Goal: Task Accomplishment & Management: Use online tool/utility

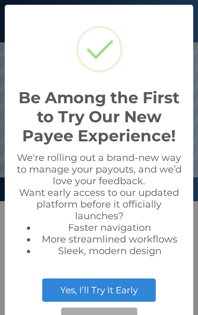
scroll to position [201, 198]
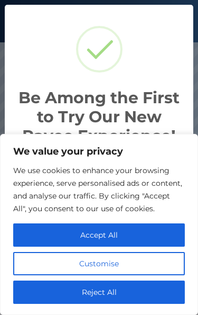
click at [135, 235] on button "Accept All" at bounding box center [99, 234] width 172 height 23
checkbox input "true"
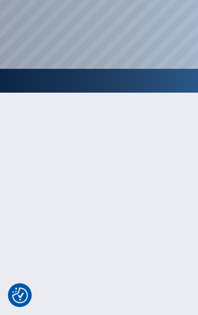
scroll to position [0, 0]
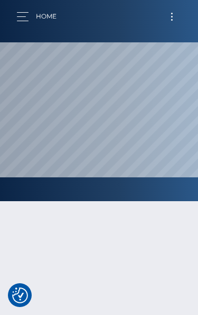
click at [168, 14] on button "Toggle navigation" at bounding box center [172, 17] width 20 height 14
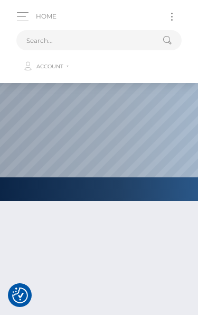
click at [58, 66] on span "Account" at bounding box center [50, 66] width 27 height 7
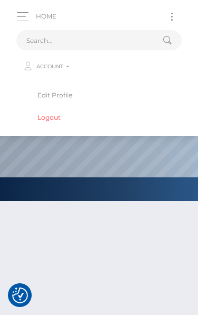
click at [70, 97] on link "Edit Profile" at bounding box center [99, 95] width 149 height 20
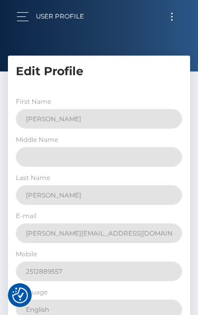
select select
click at [17, 29] on nav "User Profile Account Edit Profile Logout" at bounding box center [99, 16] width 198 height 33
click at [22, 18] on button "button" at bounding box center [26, 17] width 20 height 14
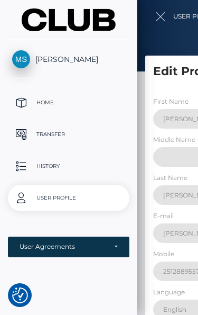
click at [65, 135] on p "Transfer" at bounding box center [68, 134] width 113 height 16
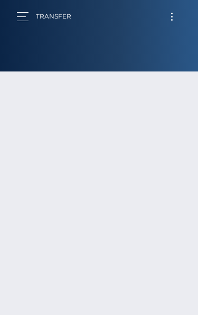
click at [57, 134] on div "Where would you like to transfer money? Cash out" at bounding box center [99, 258] width 151 height 266
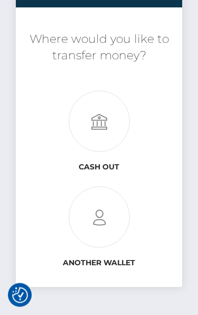
scroll to position [117, 0]
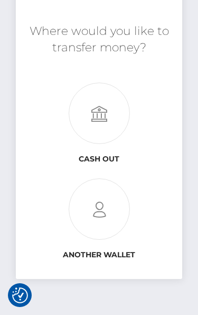
click at [113, 118] on icon at bounding box center [99, 113] width 167 height 61
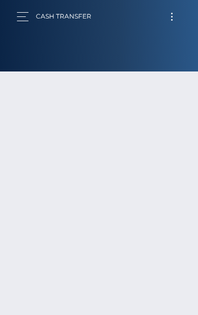
type input "NaN"
select select
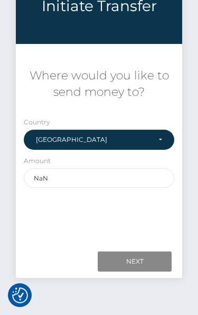
scroll to position [89, 0]
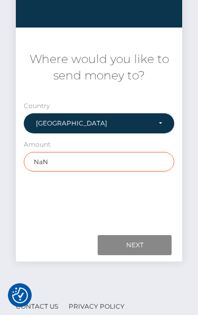
click at [133, 170] on input "NaN" at bounding box center [99, 162] width 151 height 20
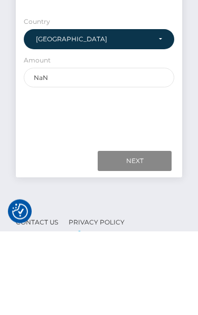
click at [158, 120] on div "Where would you like to send money to? Country Abkhazia [GEOGRAPHIC_DATA] [GEOG…" at bounding box center [99, 129] width 151 height 188
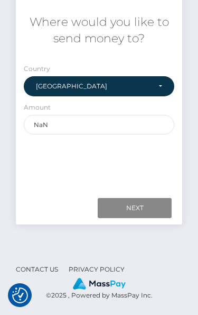
click at [145, 213] on input "Next" at bounding box center [135, 208] width 74 height 20
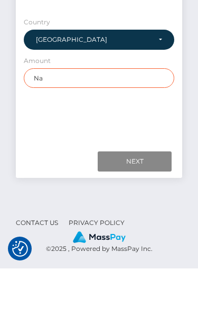
type input "N"
type input "10"
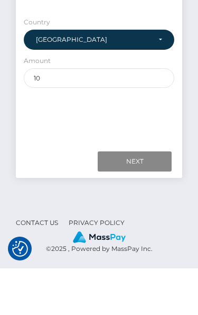
click at [174, 125] on div "Where would you like to send money to? Country Abkhazia [GEOGRAPHIC_DATA] [GEOG…" at bounding box center [99, 92] width 151 height 188
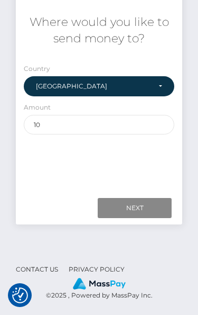
click at [161, 211] on input "Next" at bounding box center [135, 208] width 74 height 20
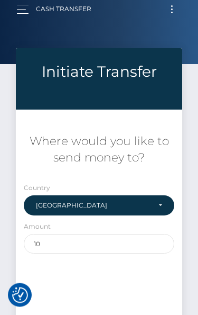
scroll to position [0, 0]
